Goal: Task Accomplishment & Management: Use online tool/utility

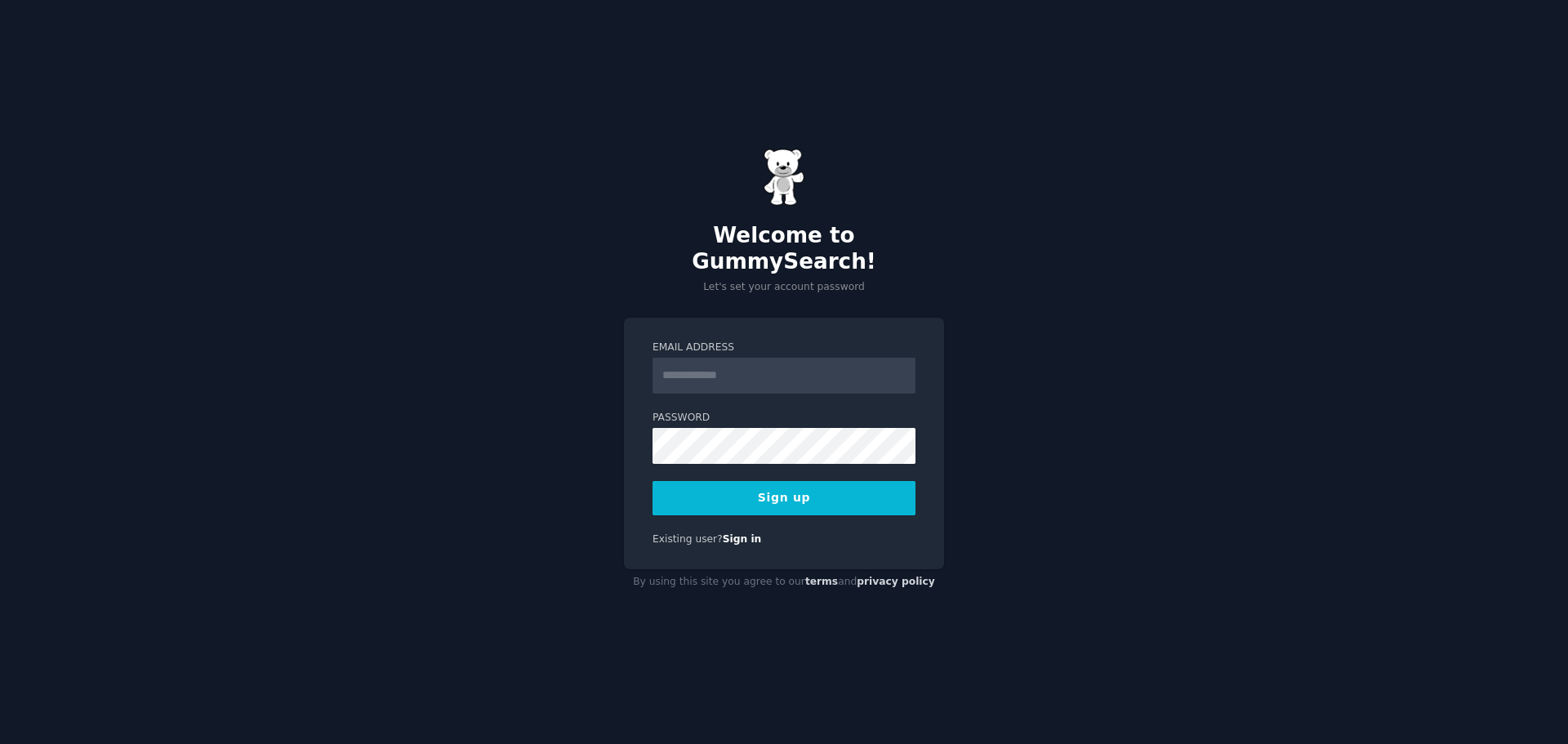
click at [772, 366] on input "Email Address" at bounding box center [784, 376] width 263 height 36
type input "**********"
click at [778, 481] on button "Sign up" at bounding box center [784, 498] width 263 height 34
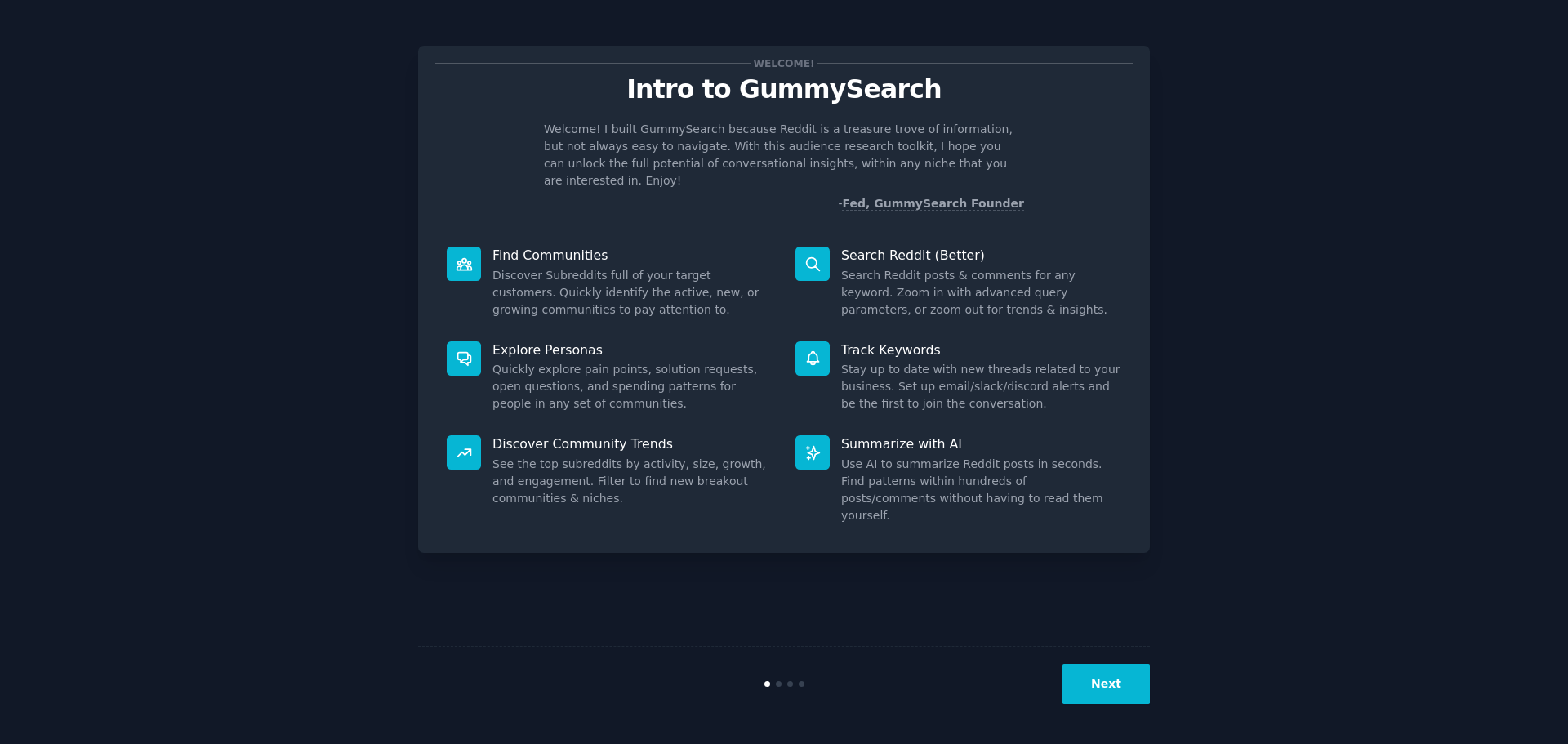
click at [1340, 237] on div "Welcome! Intro to GummySearch Welcome! I built GummySearch because Reddit is a …" at bounding box center [784, 372] width 1522 height 698
click at [1116, 680] on button "Next" at bounding box center [1106, 684] width 88 height 40
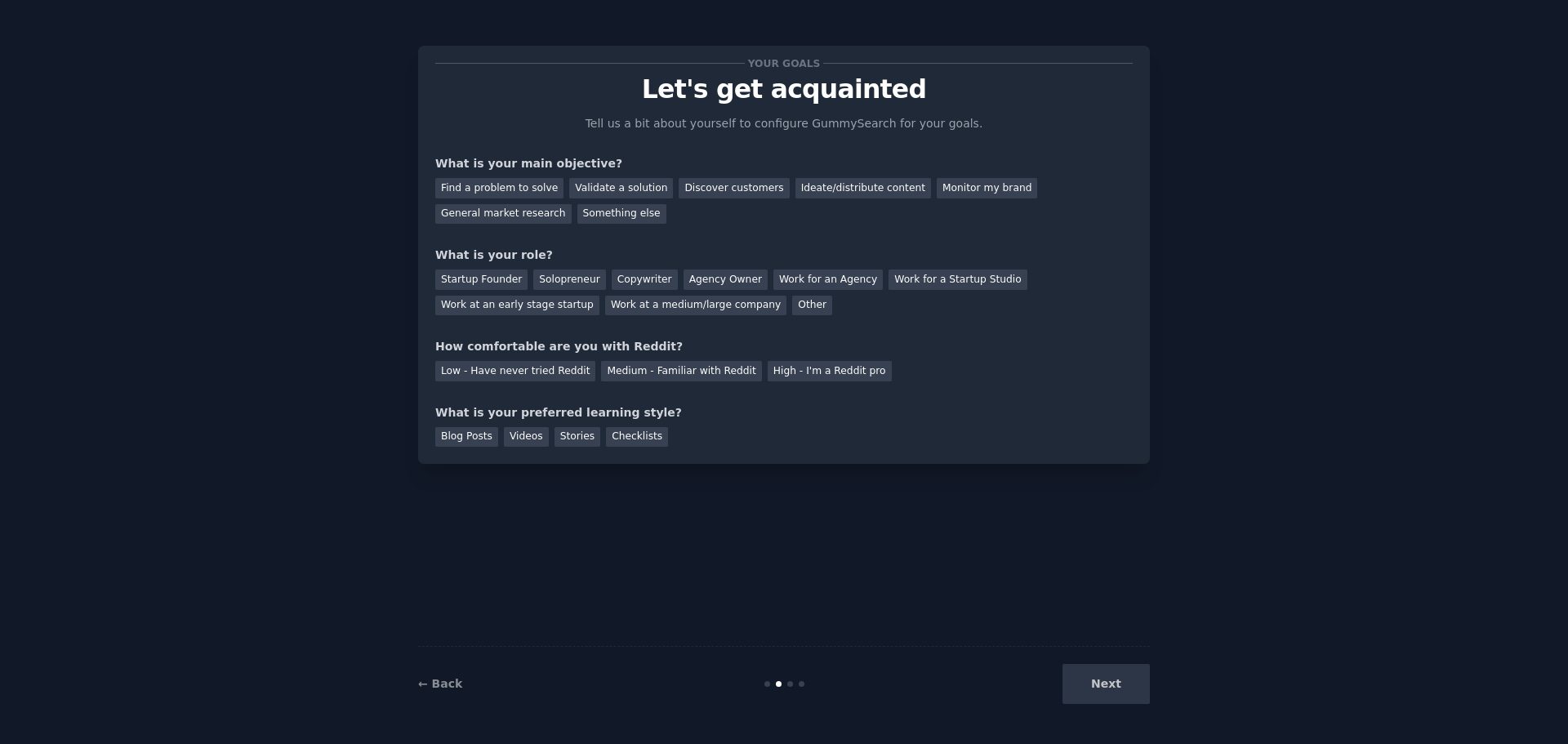
click at [914, 532] on div "Your goals Let's get acquainted Tell us a bit about yourself to configure Gummy…" at bounding box center [784, 372] width 732 height 698
click at [1121, 681] on div "Next" at bounding box center [1027, 684] width 244 height 40
click at [1102, 511] on div "Your goals Let's get acquainted Tell us a bit about yourself to configure Gummy…" at bounding box center [784, 372] width 732 height 698
click at [619, 191] on div "Validate a solution" at bounding box center [621, 188] width 104 height 20
click at [477, 274] on div "Startup Founder" at bounding box center [481, 279] width 92 height 20
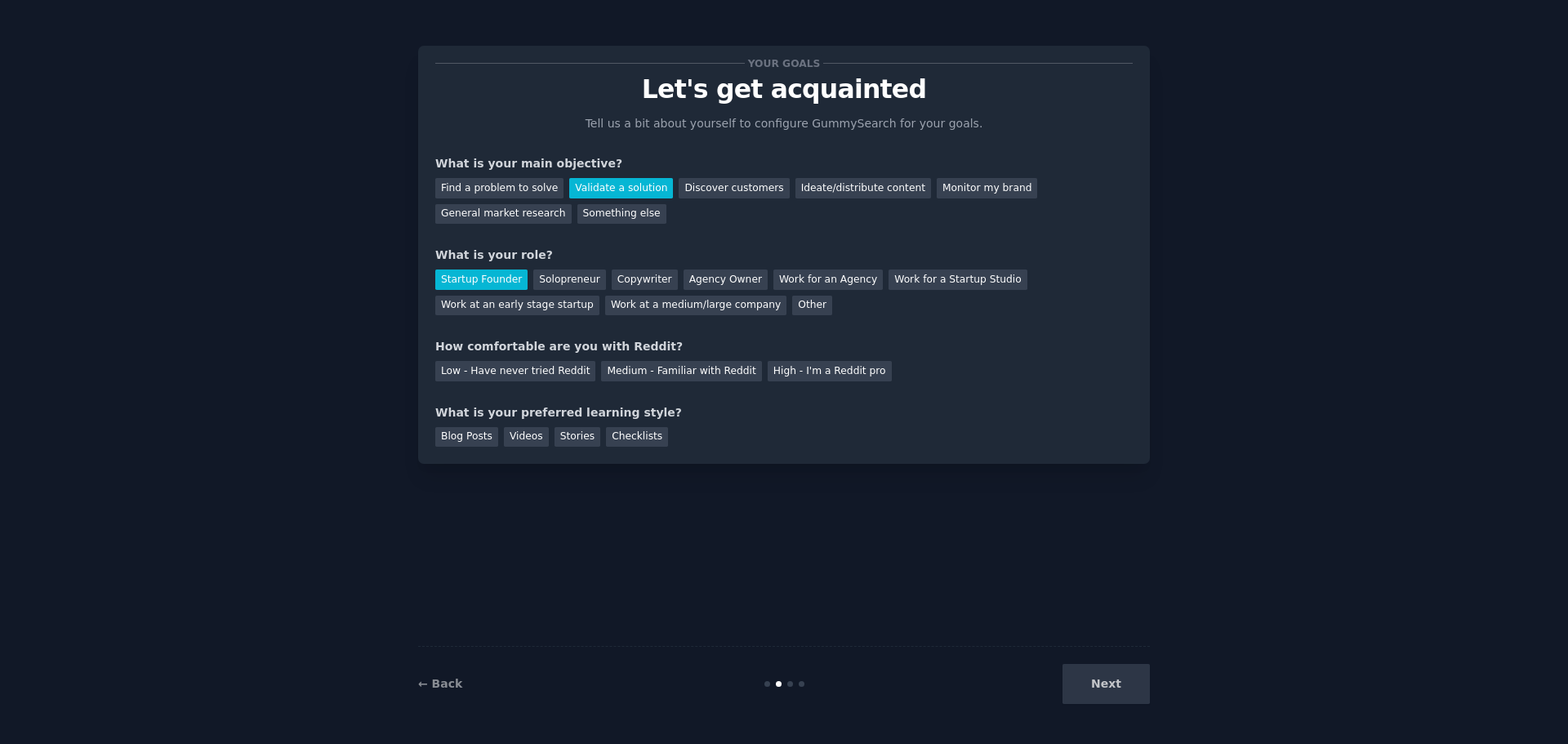
click at [522, 368] on div "Low - Have never tried Reddit" at bounding box center [515, 371] width 160 height 20
click at [479, 439] on div "Blog Posts" at bounding box center [466, 437] width 63 height 20
click at [1131, 696] on button "Next" at bounding box center [1106, 684] width 88 height 40
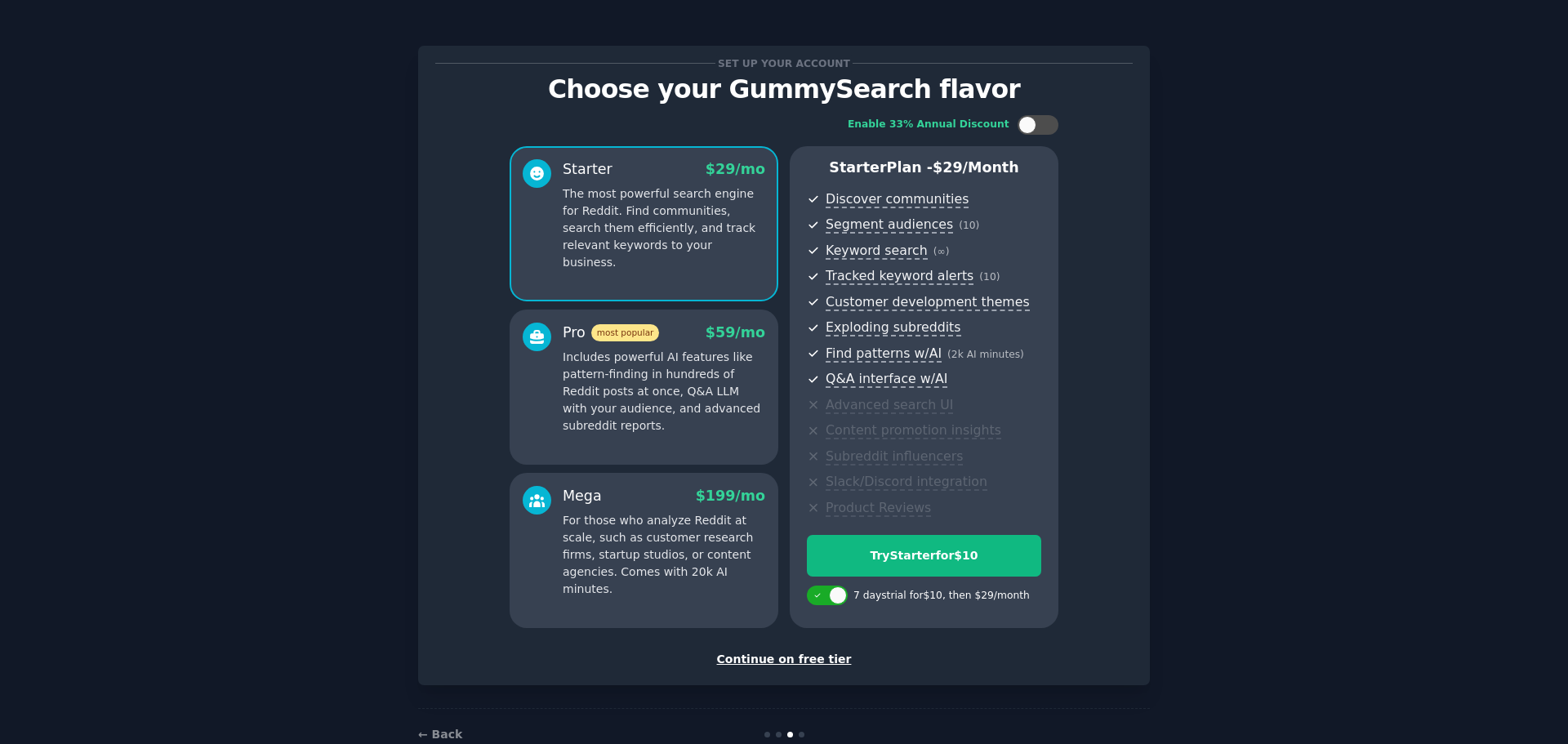
click at [1161, 642] on div "Set up your account Choose your GummySearch flavor Enable 33% Annual Discount S…" at bounding box center [784, 392] width 1522 height 738
click at [802, 662] on div "Continue on free tier" at bounding box center [784, 660] width 697 height 17
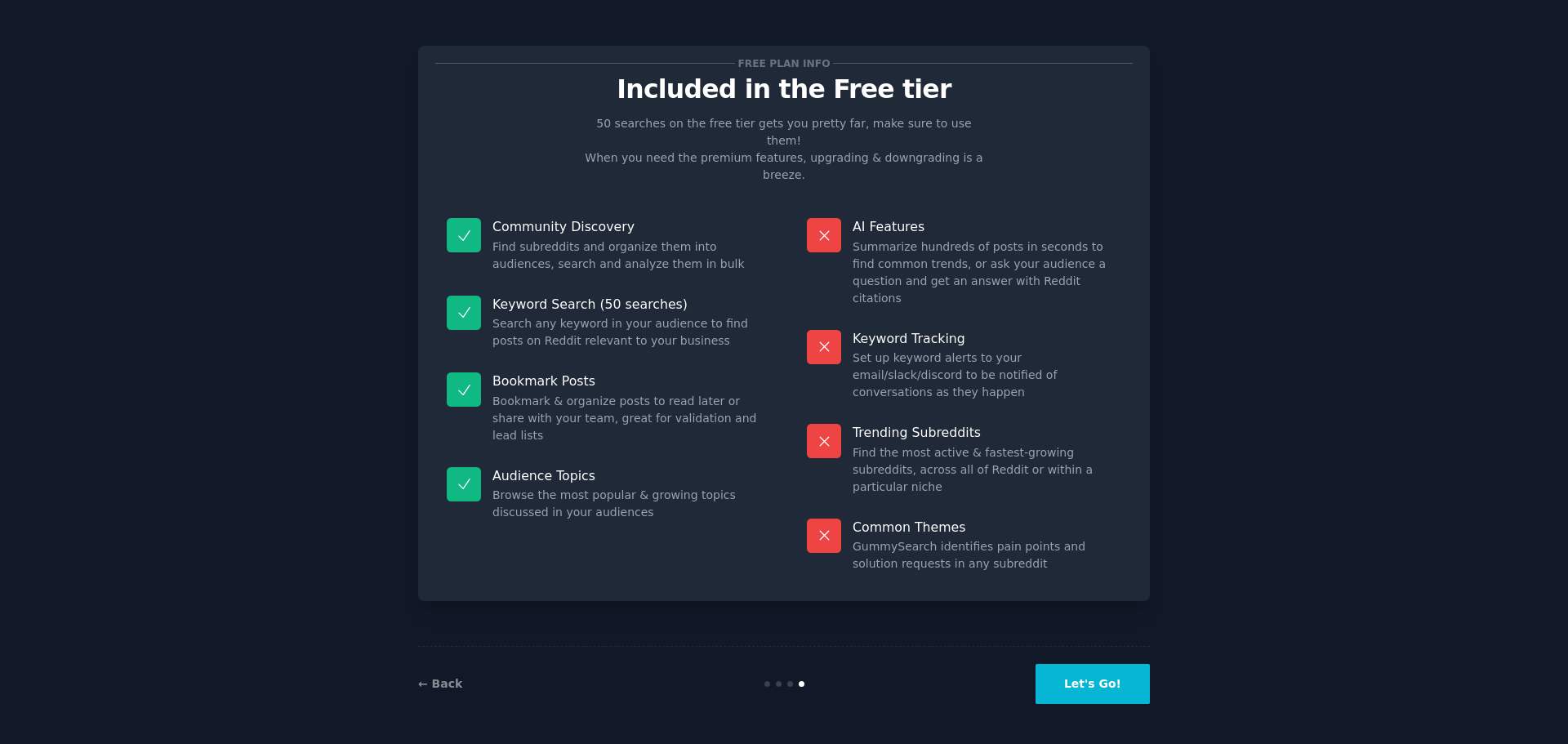
click at [1099, 681] on button "Let's Go!" at bounding box center [1093, 684] width 114 height 40
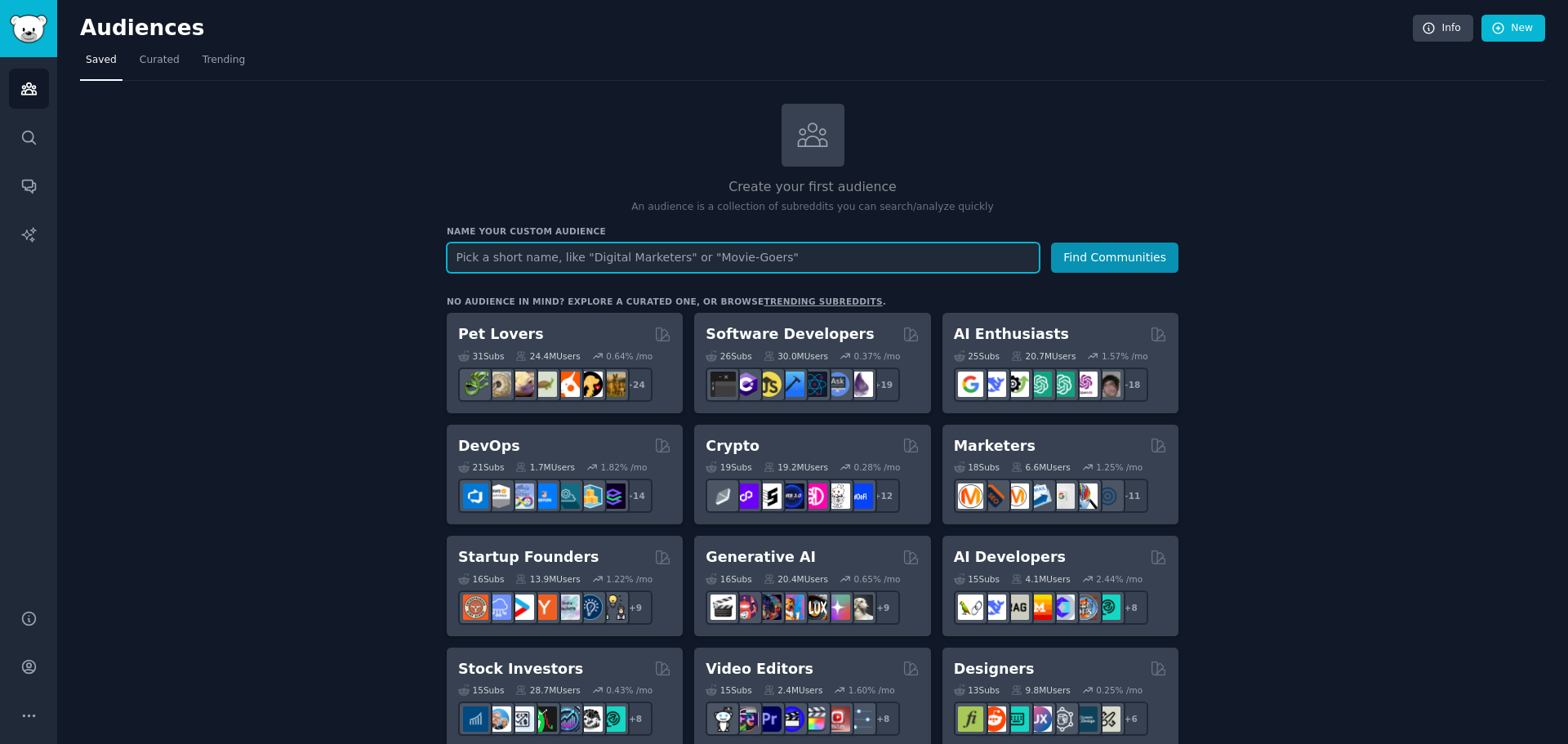
click at [674, 261] on input "text" at bounding box center [743, 258] width 593 height 30
type input "transaction manager"
click at [1051, 243] on button "Find Communities" at bounding box center [1115, 258] width 128 height 30
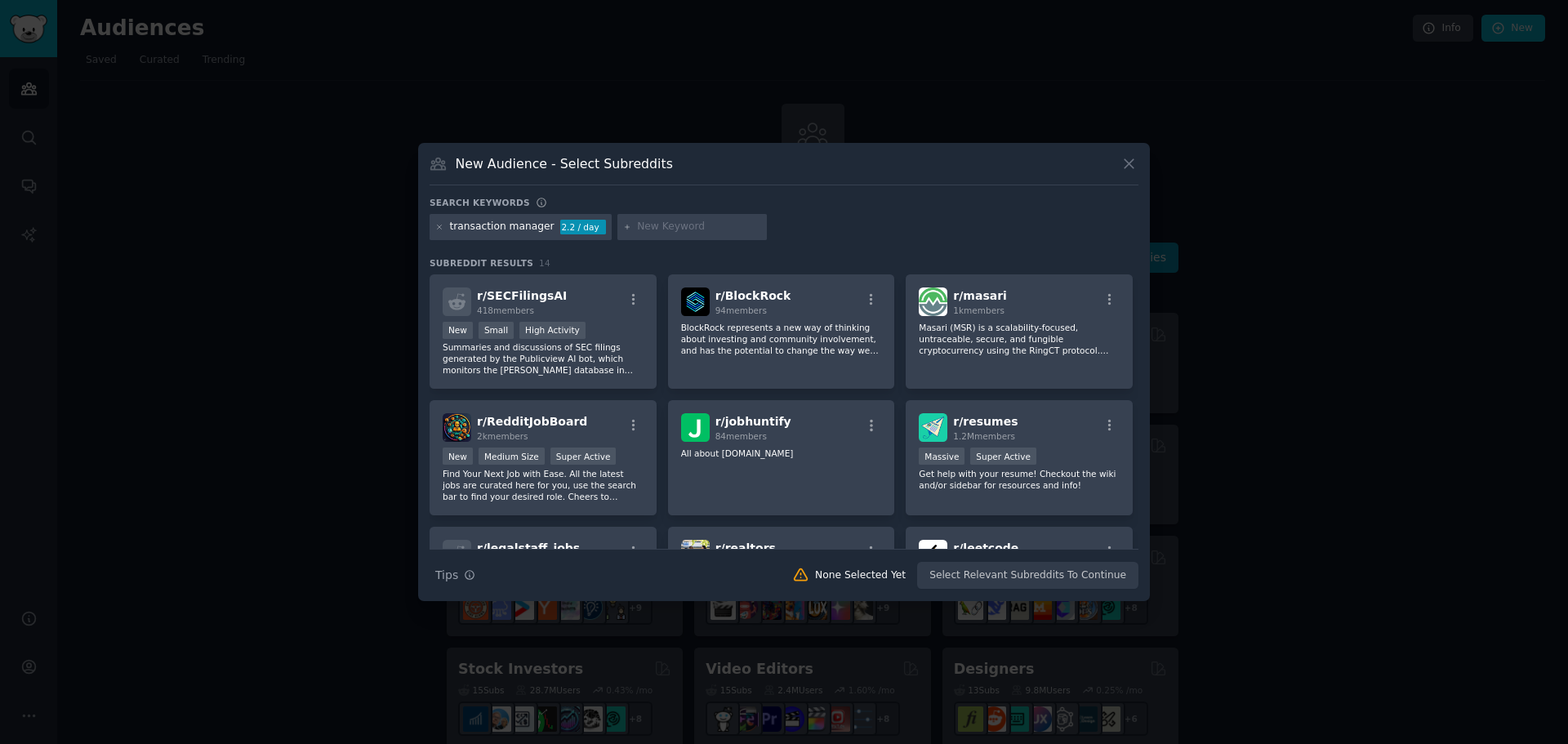
click at [541, 227] on div "transaction manager 2.2 / day" at bounding box center [520, 227] width 182 height 26
click at [1128, 165] on icon at bounding box center [1128, 164] width 9 height 9
